Goal: Transaction & Acquisition: Purchase product/service

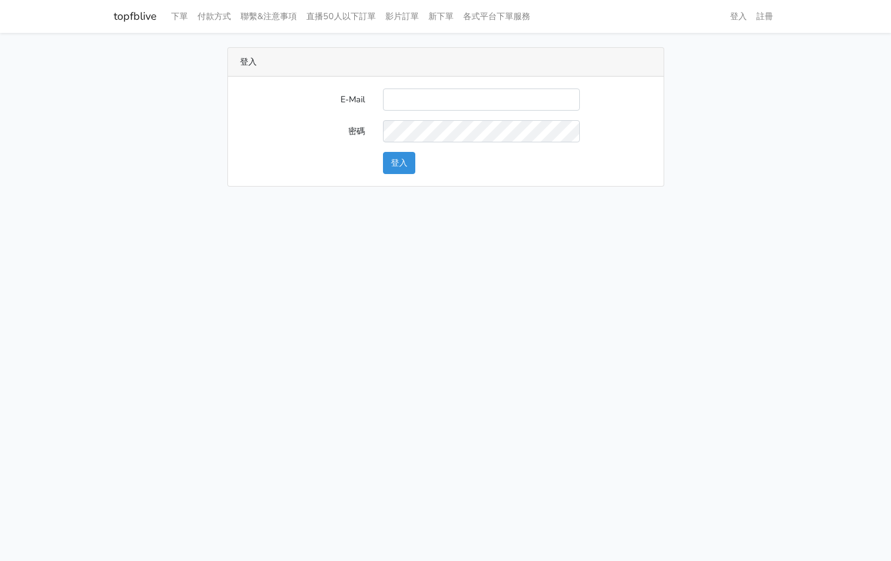
type input "[EMAIL_ADDRESS][PERSON_NAME][DOMAIN_NAME]"
click at [392, 171] on button "登入" at bounding box center [399, 163] width 32 height 22
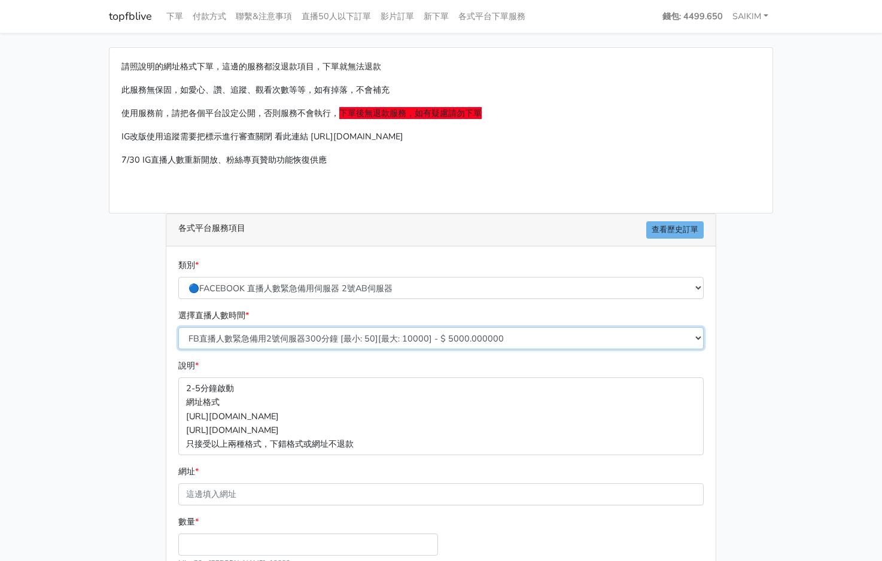
click at [323, 328] on select "FB直播人數緊急備用2號伺服器300分鐘 [最小: 50][最大: 10000] - $ 5000.000000 FB直播人數緊急備用2號伺服器60分鐘 [最…" at bounding box center [440, 338] width 525 height 22
select select "576"
click at [178, 327] on select "FB直播人數緊急備用2號伺服器300分鐘 [最小: 50][最大: 10000] - $ 5000.000000 FB直播人數緊急備用2號伺服器60分鐘 [最…" at bounding box center [440, 338] width 525 height 22
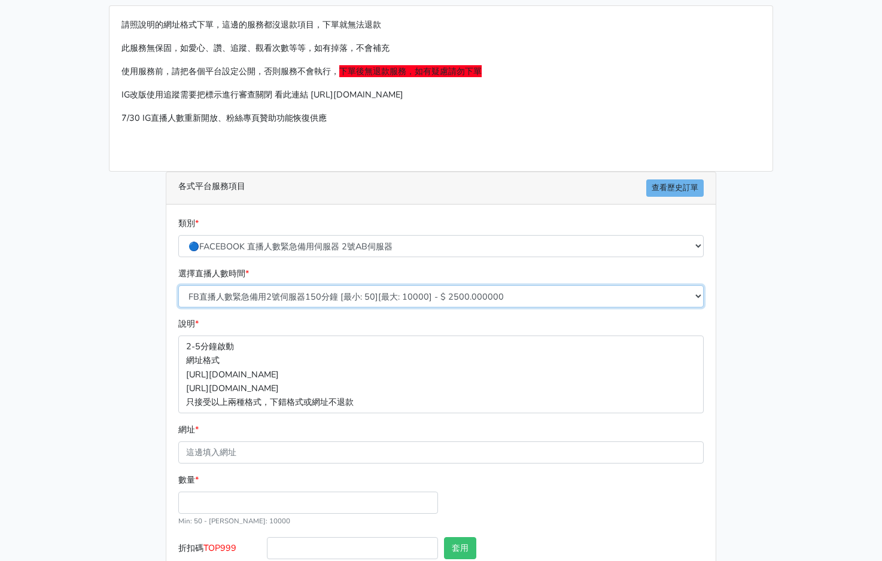
scroll to position [80, 0]
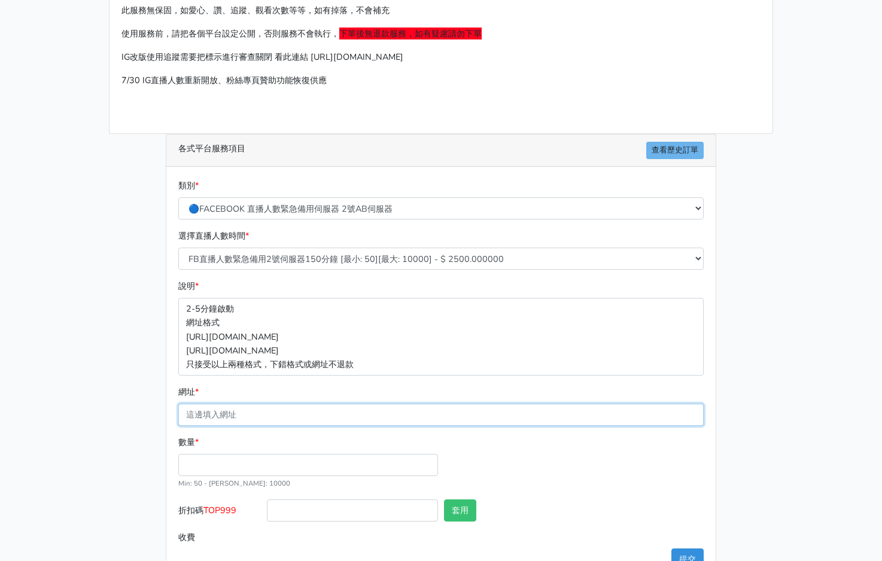
click at [213, 420] on input "網址 *" at bounding box center [440, 415] width 525 height 22
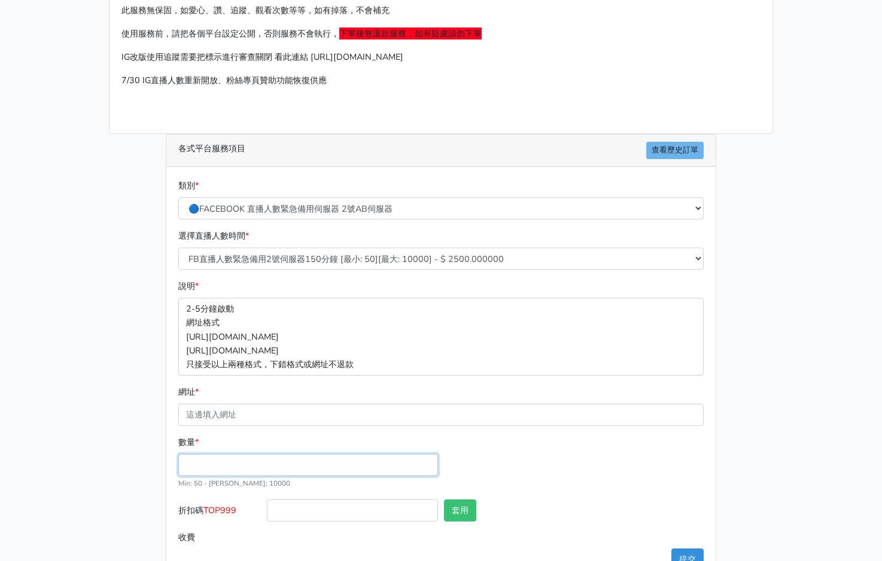
click at [229, 471] on input "數量 *" at bounding box center [308, 465] width 260 height 22
type input "300"
type input "750.000"
click at [218, 513] on span "TOP999" at bounding box center [219, 510] width 33 height 12
click at [267, 513] on input "折扣碼 TOP999" at bounding box center [352, 510] width 171 height 22
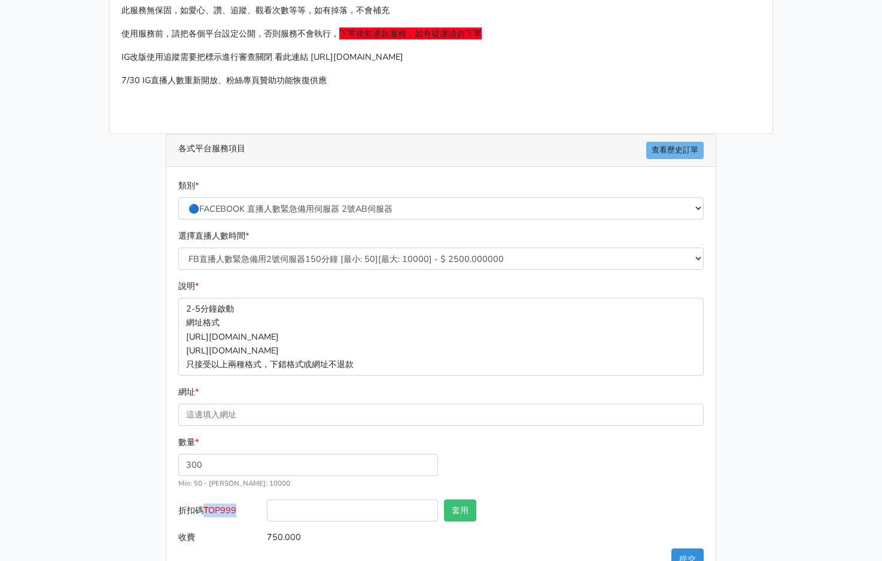
click at [218, 513] on span "TOP999" at bounding box center [219, 510] width 33 height 12
click at [267, 513] on input "折扣碼 TOP999" at bounding box center [352, 510] width 171 height 22
copy span "TOP999"
click at [375, 514] on input "折扣碼 TOP999" at bounding box center [352, 510] width 171 height 22
paste input "TOP999"
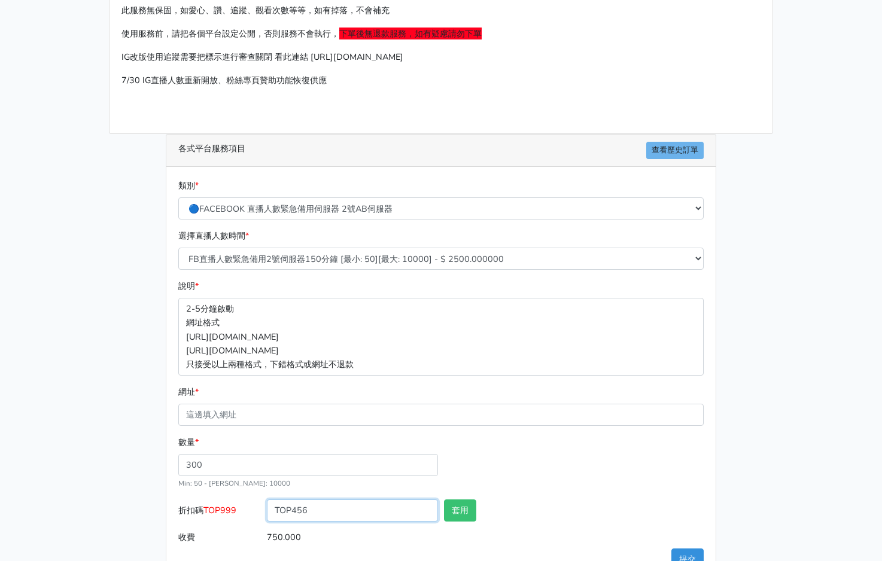
type input "TOP456"
drag, startPoint x: 483, startPoint y: 513, endPoint x: 467, endPoint y: 520, distance: 17.7
click at [483, 513] on div "套用" at bounding box center [485, 512] width 89 height 27
click at [467, 520] on button "套用" at bounding box center [460, 510] width 32 height 22
type input "套用成功"
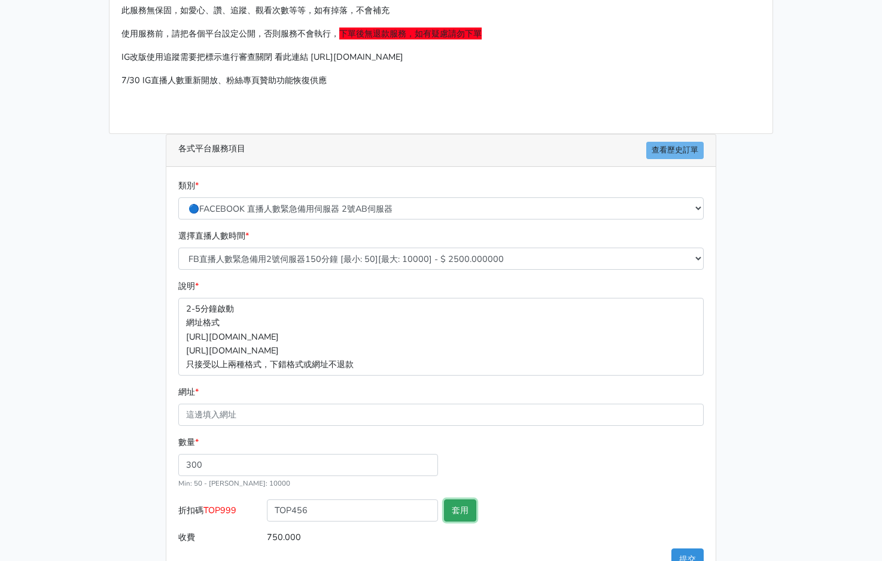
type input "720.000"
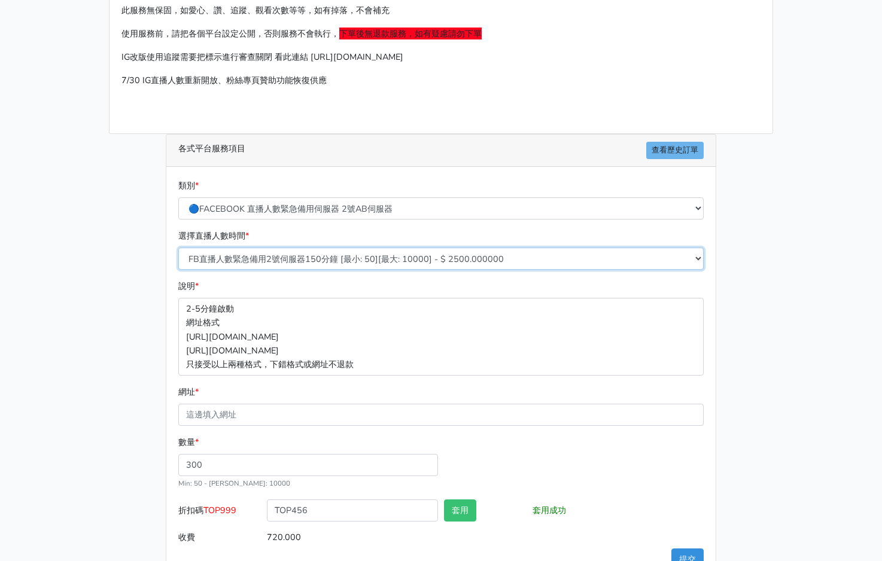
click at [367, 259] on select "FB直播人數緊急備用2號伺服器300分鐘 [最小: 50][最大: 10000] - $ 5000.000000 FB直播人數緊急備用2號伺服器60分鐘 [最…" at bounding box center [440, 259] width 525 height 22
select select "577"
click at [178, 248] on select "FB直播人數緊急備用2號伺服器300分鐘 [最小: 50][最大: 10000] - $ 5000.000000 FB直播人數緊急備用2號伺服器60分鐘 [最…" at bounding box center [440, 259] width 525 height 22
type input "864.000"
click at [374, 259] on select "FB直播人數緊急備用2號伺服器300分鐘 [最小: 50][最大: 10000] - $ 5000.000000 FB直播人數緊急備用2號伺服器60分鐘 [最…" at bounding box center [440, 259] width 525 height 22
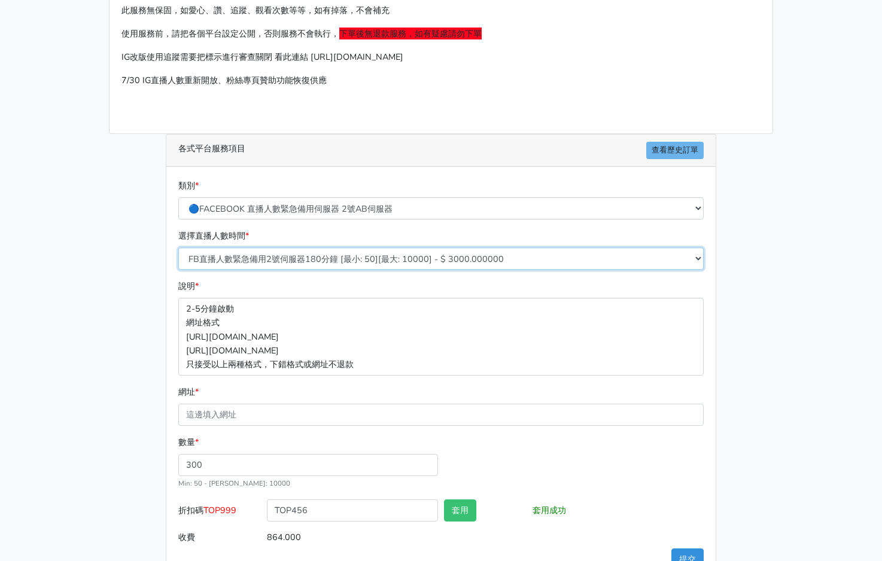
select select "576"
click at [178, 248] on select "FB直播人數緊急備用2號伺服器300分鐘 [最小: 50][最大: 10000] - $ 5000.000000 FB直播人數緊急備用2號伺服器60分鐘 [最…" at bounding box center [440, 259] width 525 height 22
type input "720.000"
click at [333, 269] on select "FB直播人數緊急備用2號伺服器300分鐘 [最小: 50][最大: 10000] - $ 5000.000000 FB直播人數緊急備用2號伺服器60分鐘 [最…" at bounding box center [440, 259] width 525 height 22
select select "577"
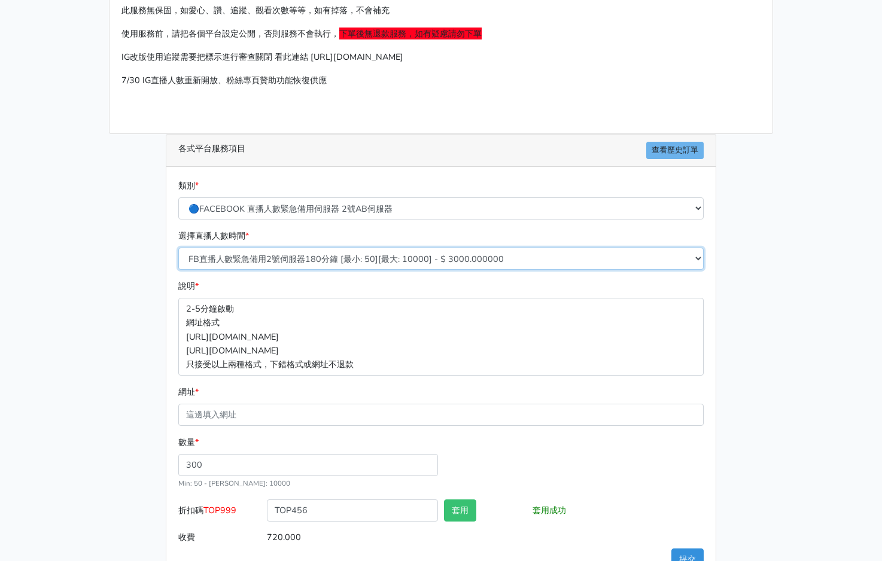
click at [178, 248] on select "FB直播人數緊急備用2號伺服器300分鐘 [最小: 50][最大: 10000] - $ 5000.000000 FB直播人數緊急備用2號伺服器60分鐘 [最…" at bounding box center [440, 259] width 525 height 22
type input "864.000"
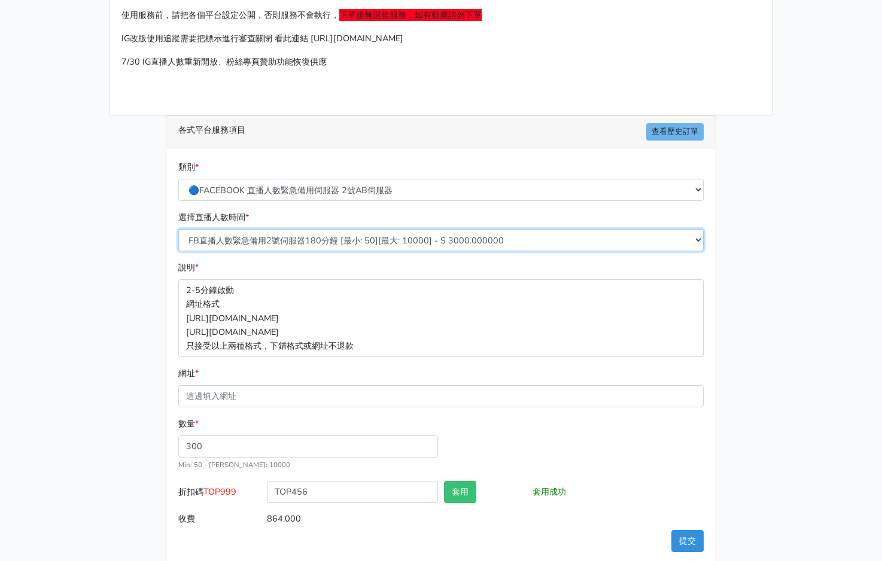
scroll to position [116, 0]
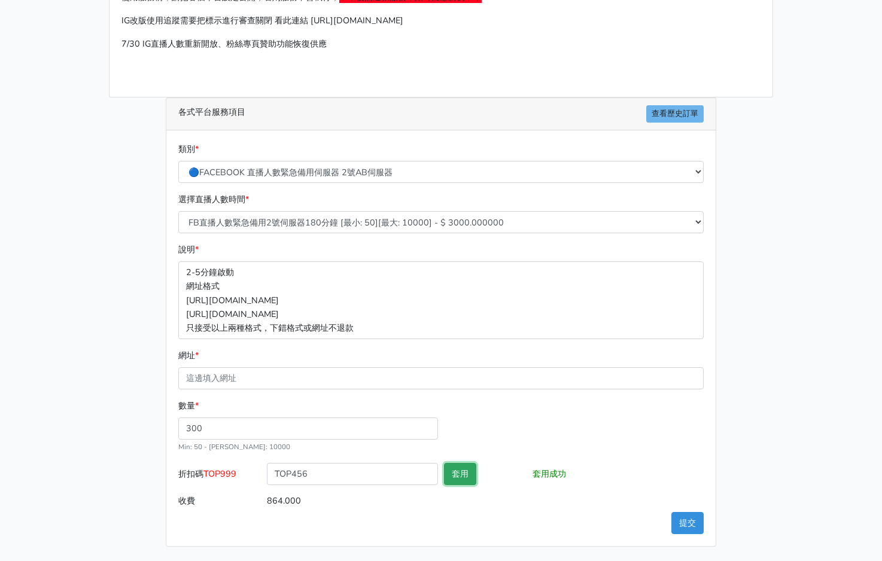
click at [469, 471] on button "套用" at bounding box center [460, 474] width 32 height 22
click at [316, 392] on form "類別 * 🔵FACEBOOK 直播人數緊急備用伺服器 2號AB伺服器 🔵FACEBOOK 網軍專用貼文留言 安全保密 🔵9/30 FACEBOOK 直播人數緩…" at bounding box center [440, 327] width 525 height 370
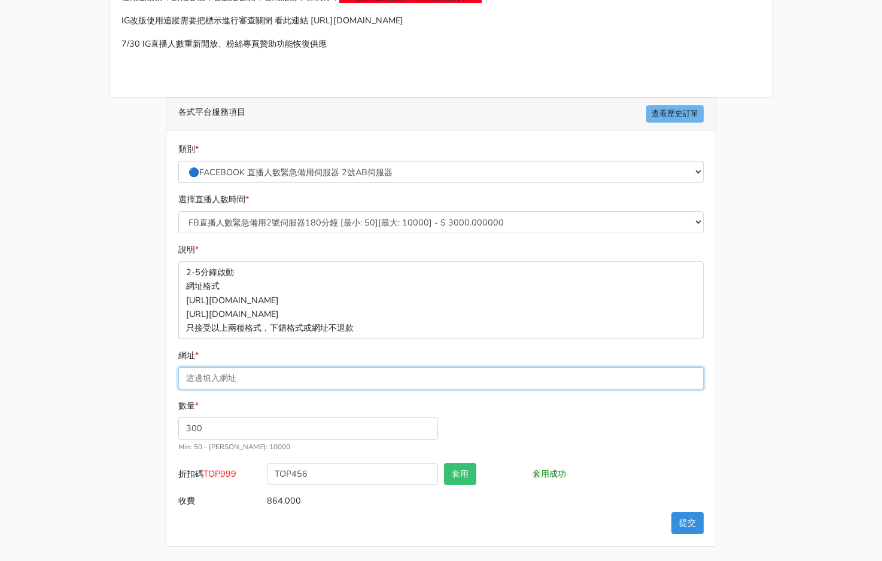
click at [328, 381] on input "網址 *" at bounding box center [440, 378] width 525 height 22
paste input "[URL][DOMAIN_NAME]"
type input "[URL][DOMAIN_NAME]"
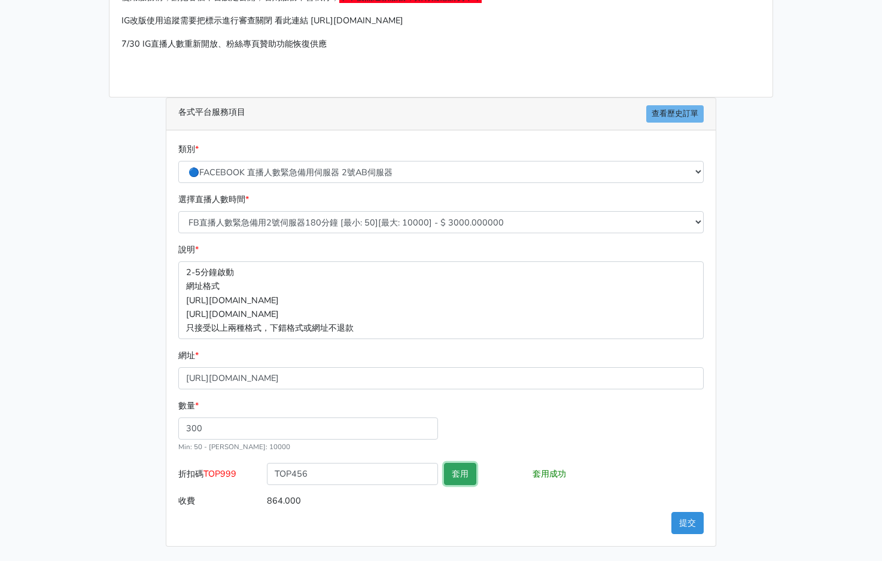
click at [467, 481] on button "套用" at bounding box center [460, 474] width 32 height 22
click at [684, 530] on button "提交" at bounding box center [687, 523] width 32 height 22
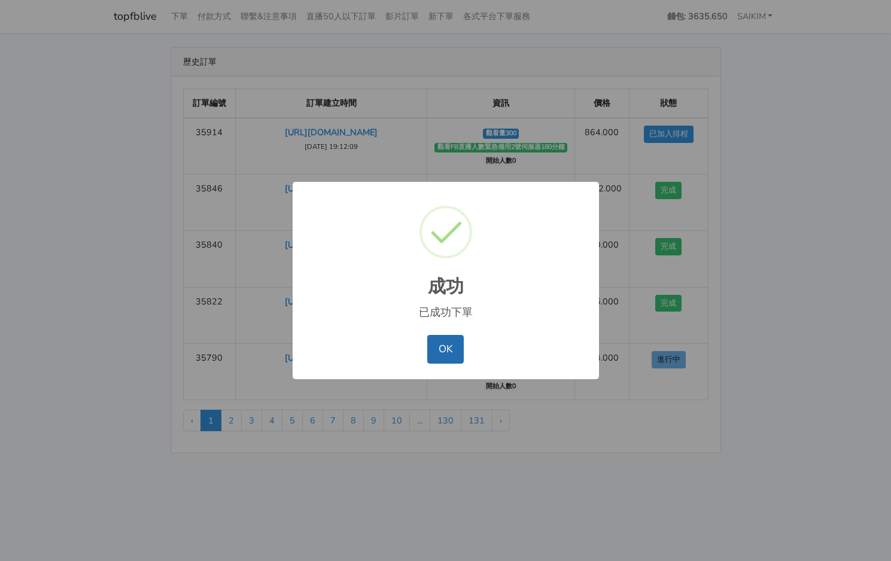
click at [445, 364] on button "OK" at bounding box center [445, 349] width 36 height 29
